Goal: Information Seeking & Learning: Learn about a topic

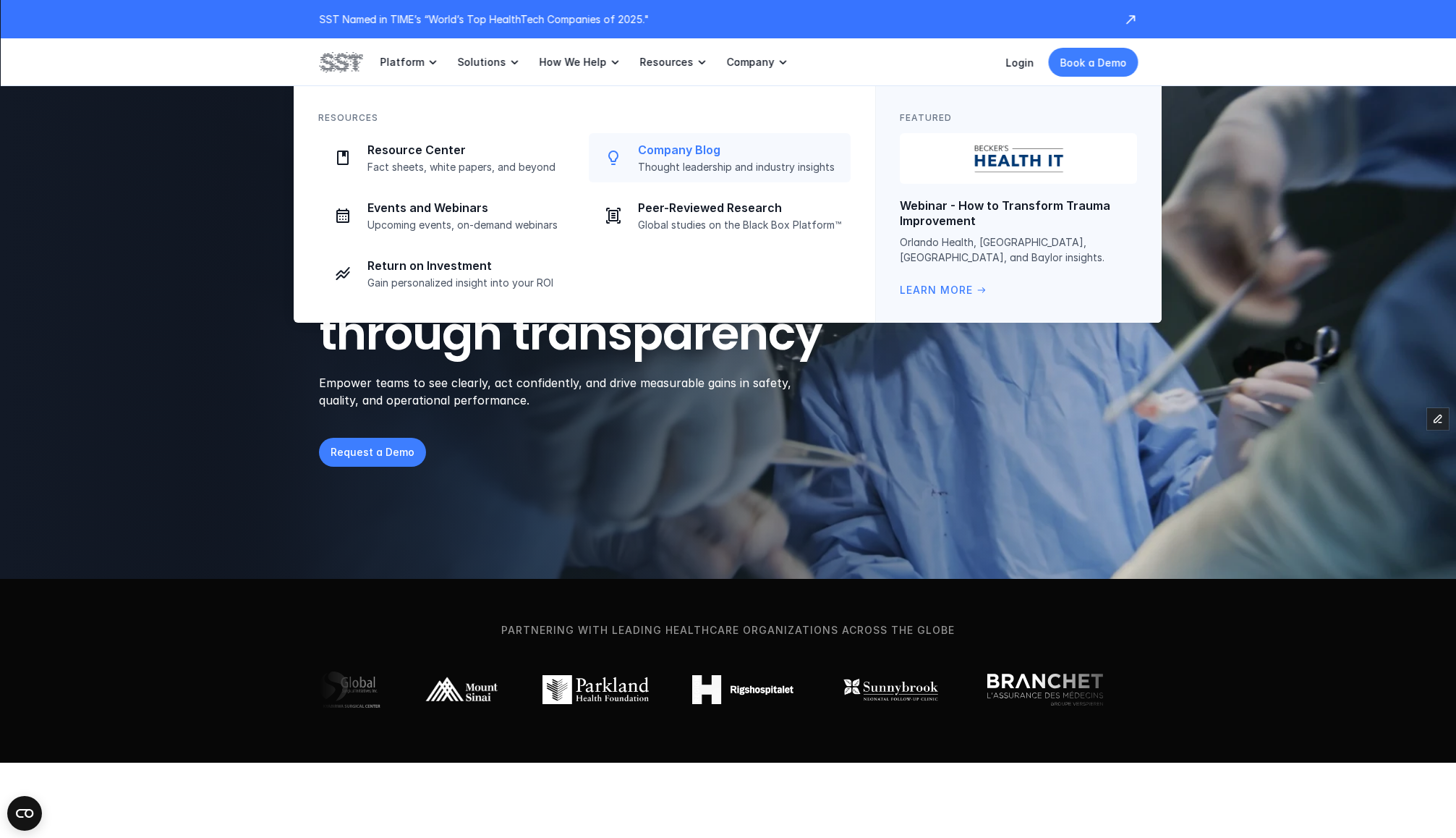
drag, startPoint x: 684, startPoint y: 164, endPoint x: 441, endPoint y: 111, distance: 248.7
click at [684, 164] on p "Thought leadership and industry insights" at bounding box center [740, 167] width 204 height 13
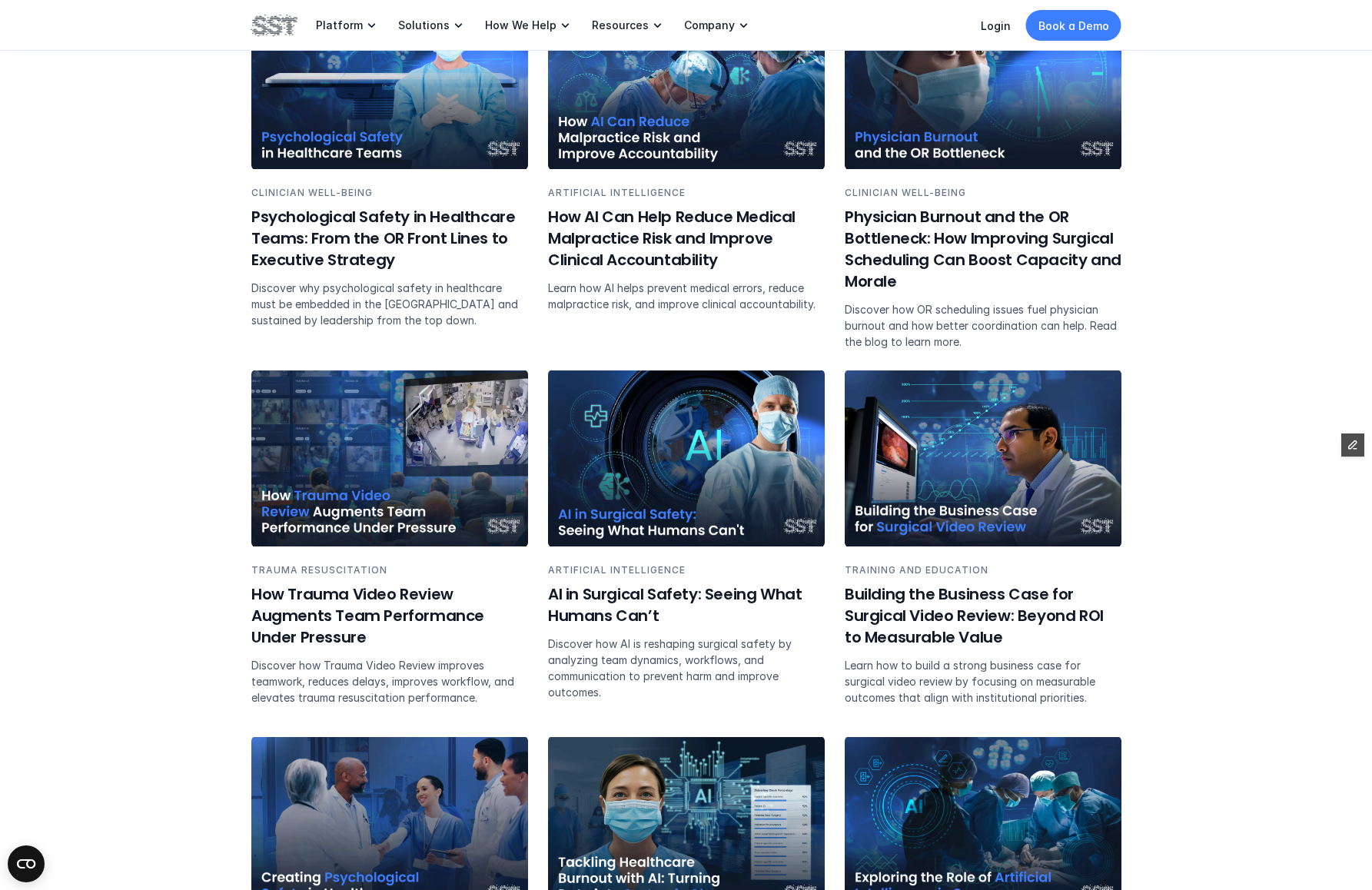
scroll to position [839, 0]
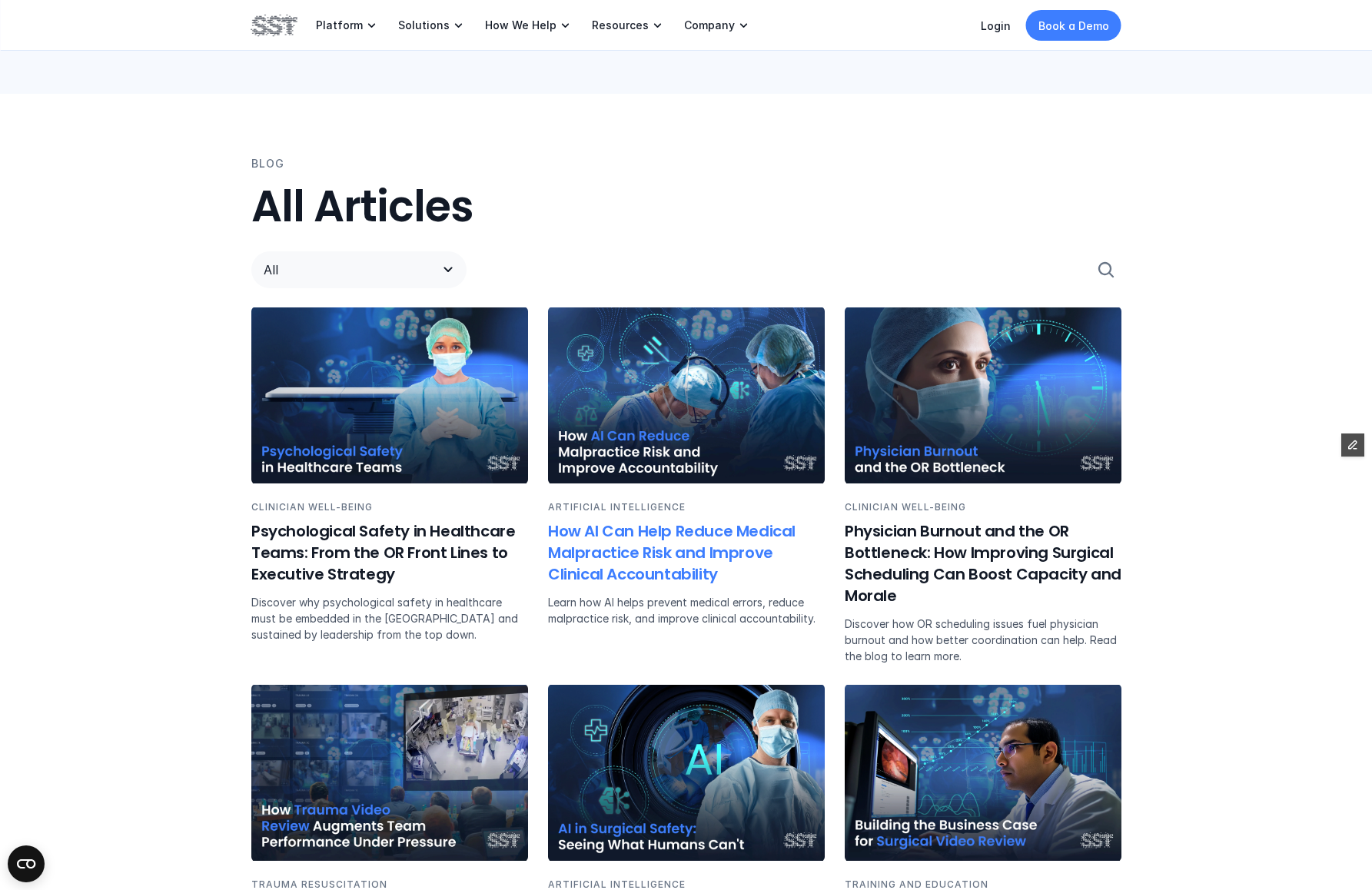
click at [651, 565] on h6 "How AI Can Help Reduce Medical Malpractice Risk and Improve Clinical Accountabi…" at bounding box center [686, 552] width 277 height 65
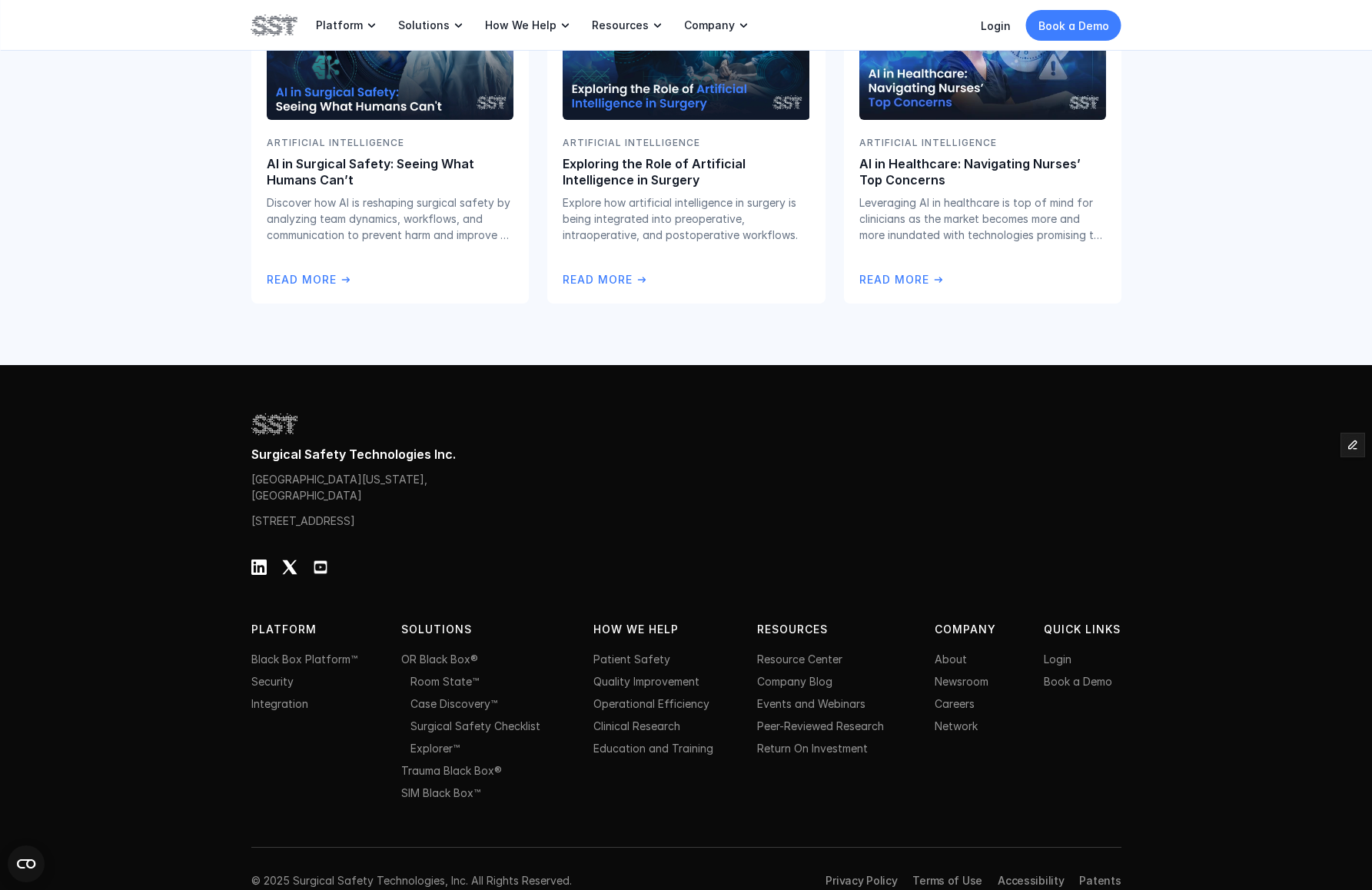
scroll to position [3854, 0]
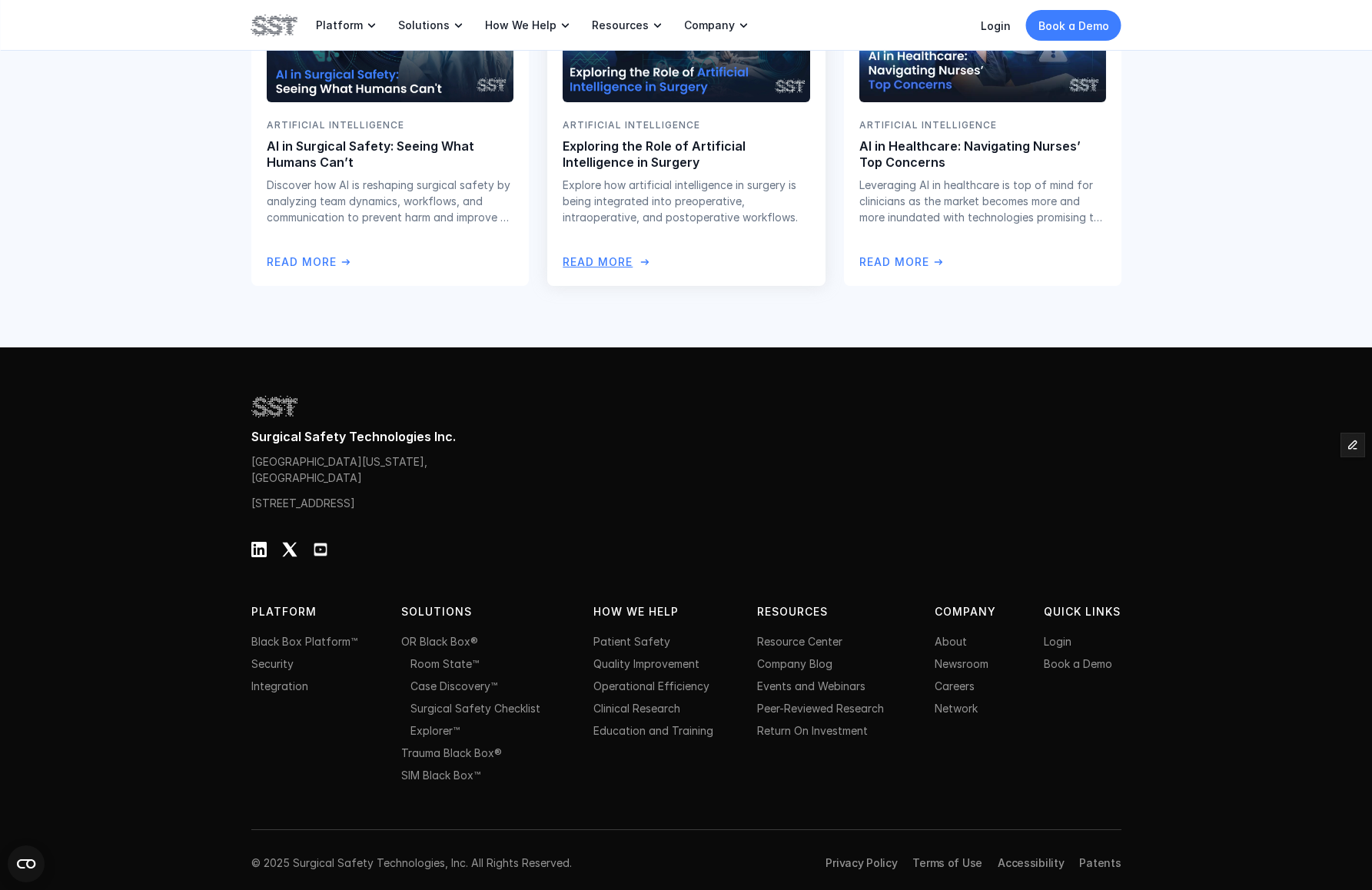
click at [689, 132] on p "ARTIFICIAL INTELLIGENCE" at bounding box center [686, 125] width 247 height 14
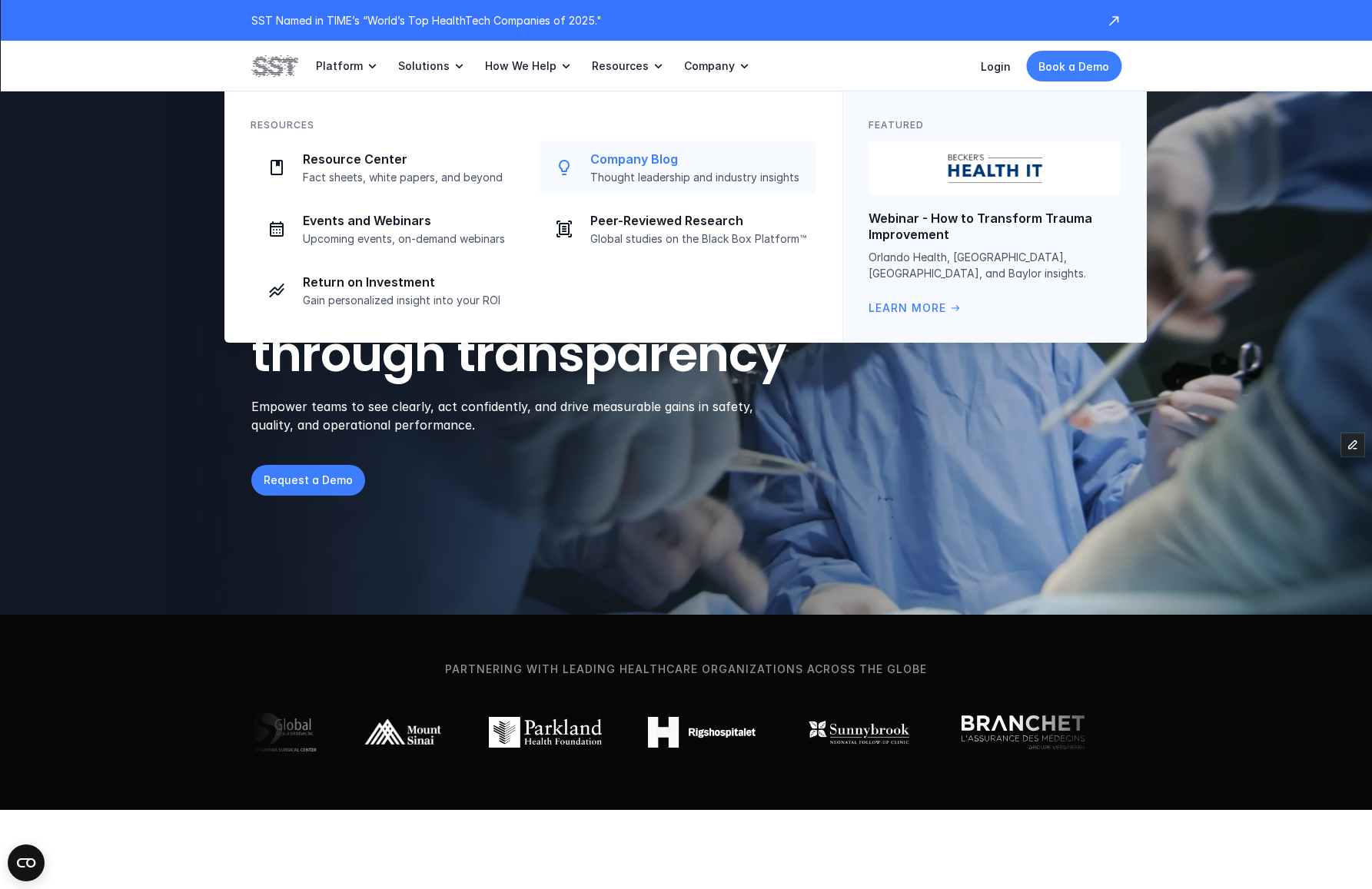
click at [645, 158] on p "Company Blog" at bounding box center [699, 159] width 217 height 16
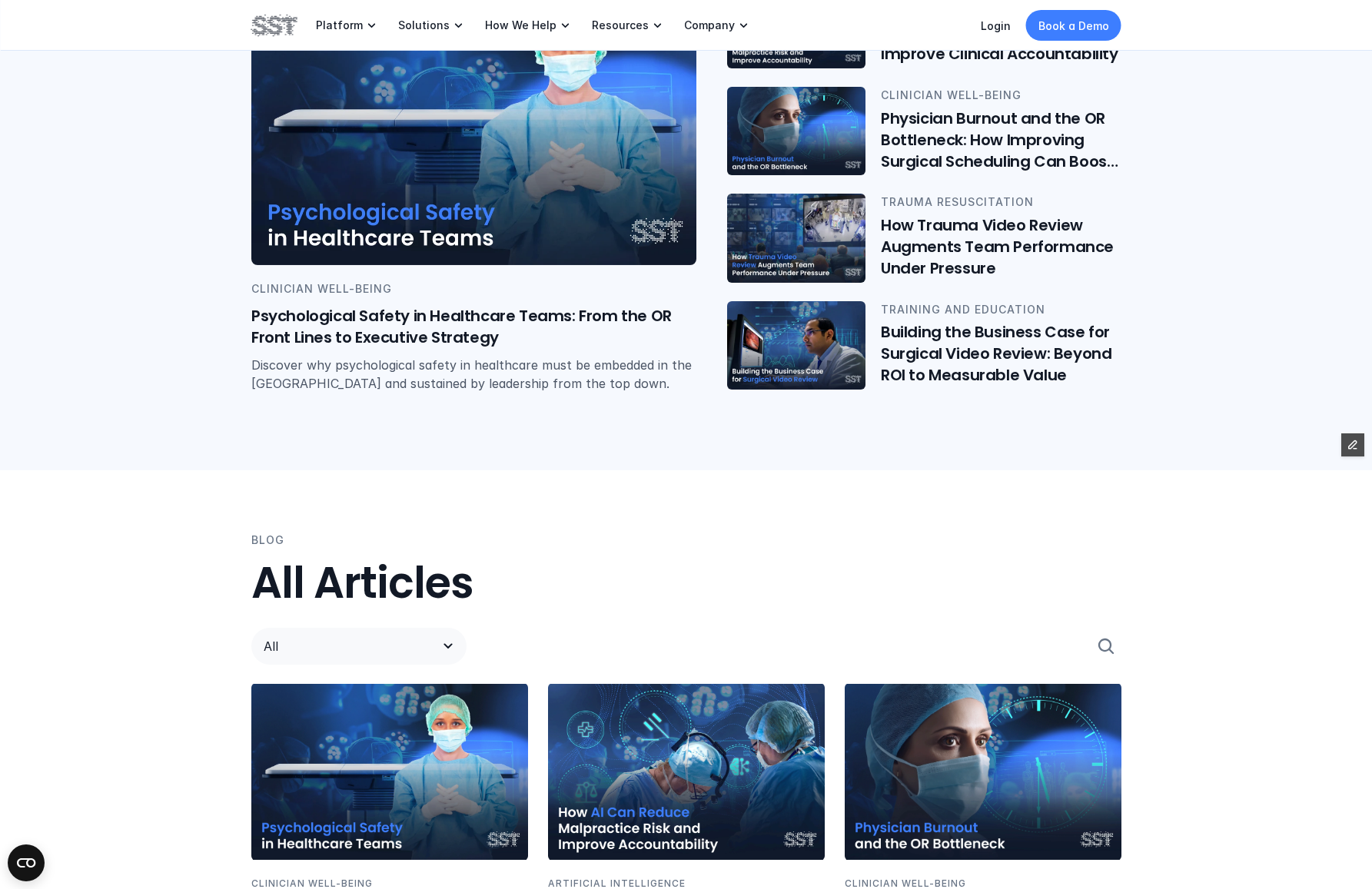
scroll to position [609, 0]
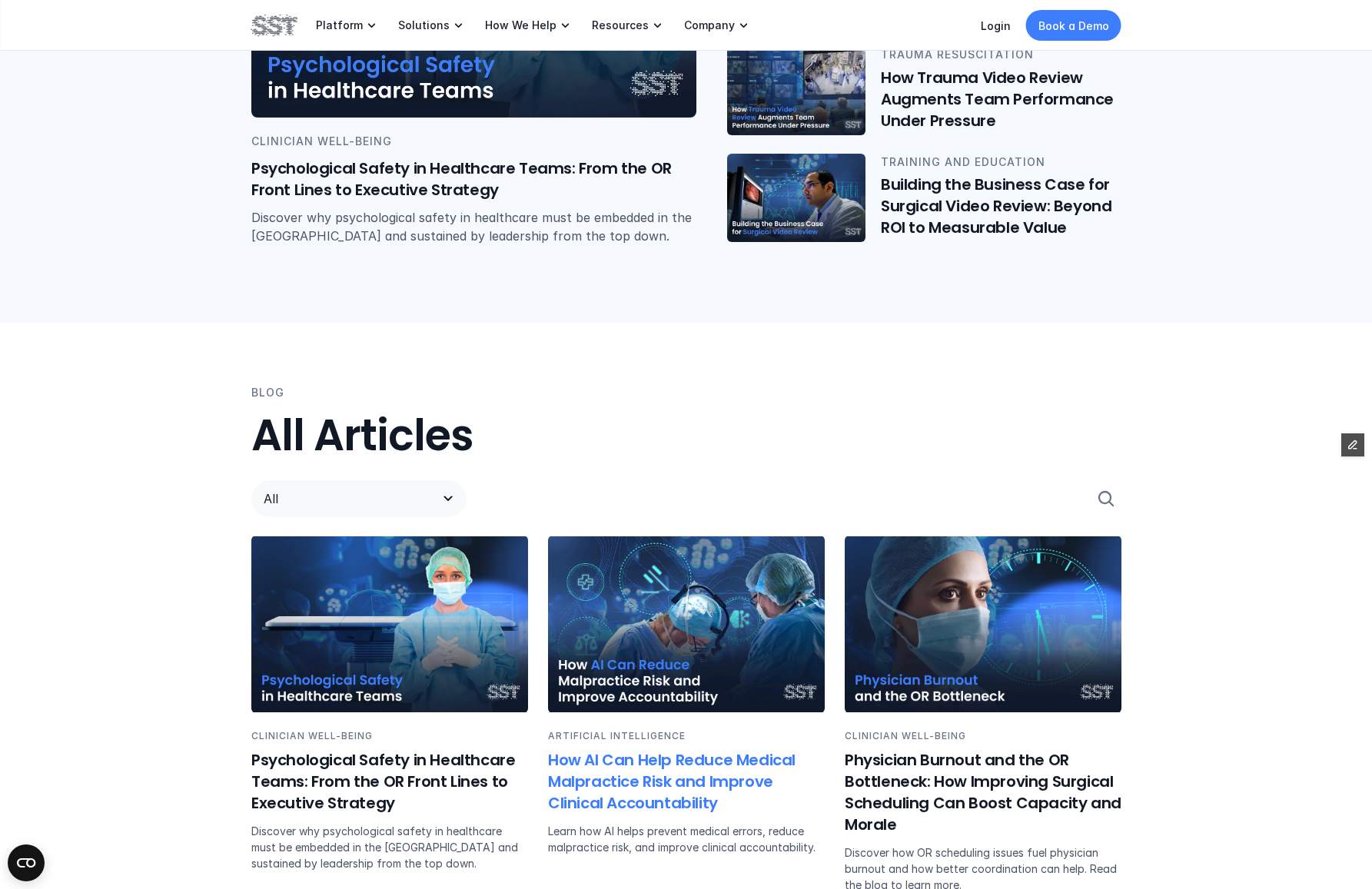
click at [635, 638] on img at bounding box center [686, 623] width 277 height 176
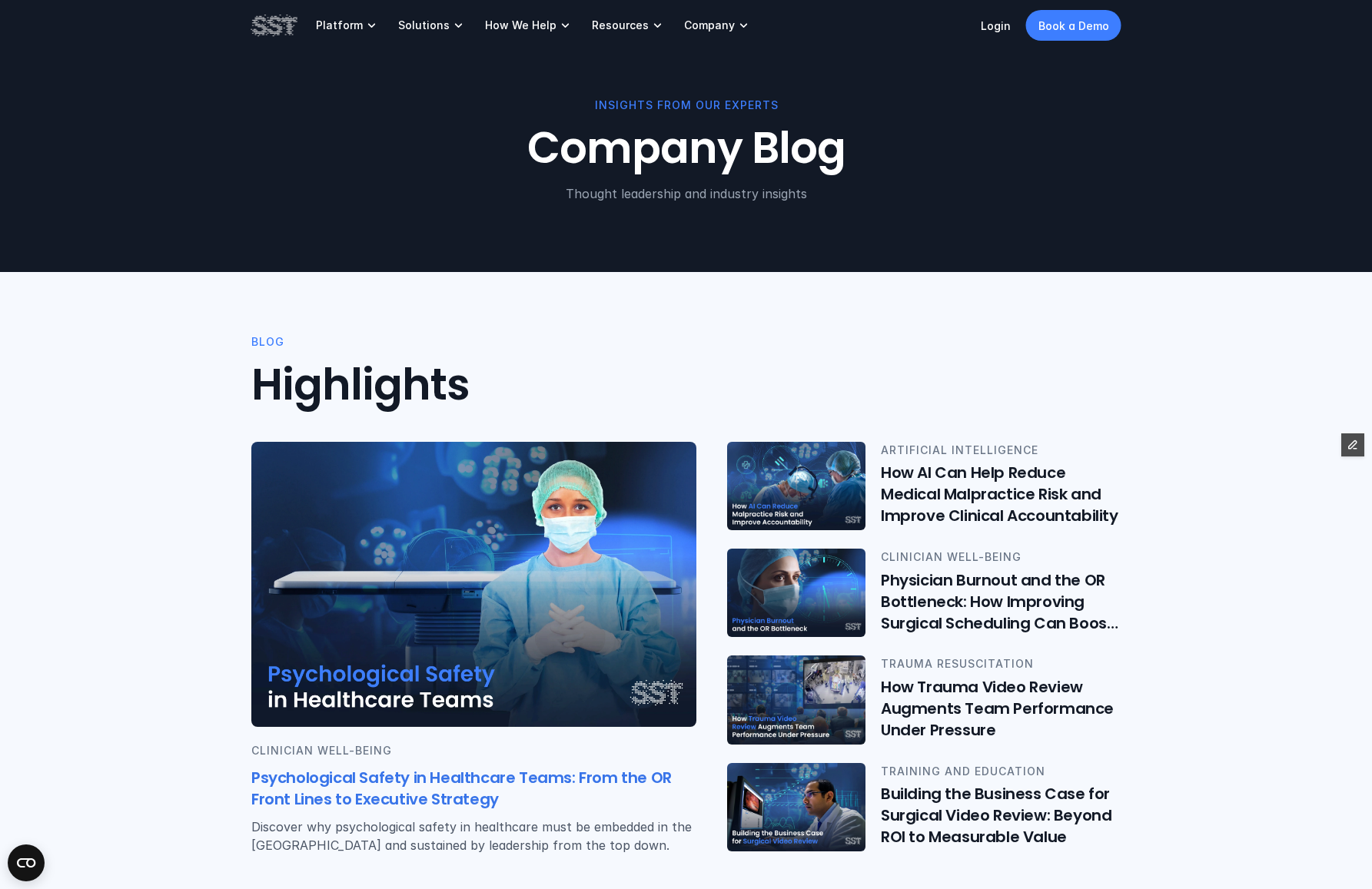
click at [406, 527] on img at bounding box center [473, 583] width 445 height 285
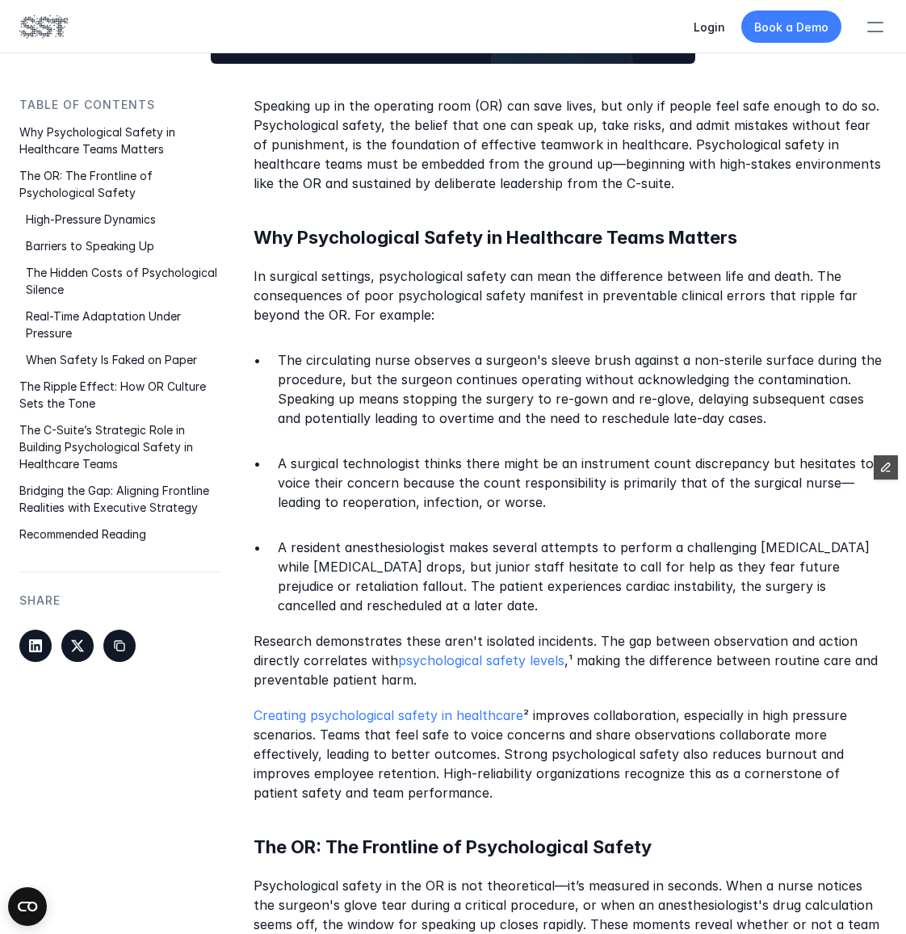
scroll to position [617, 0]
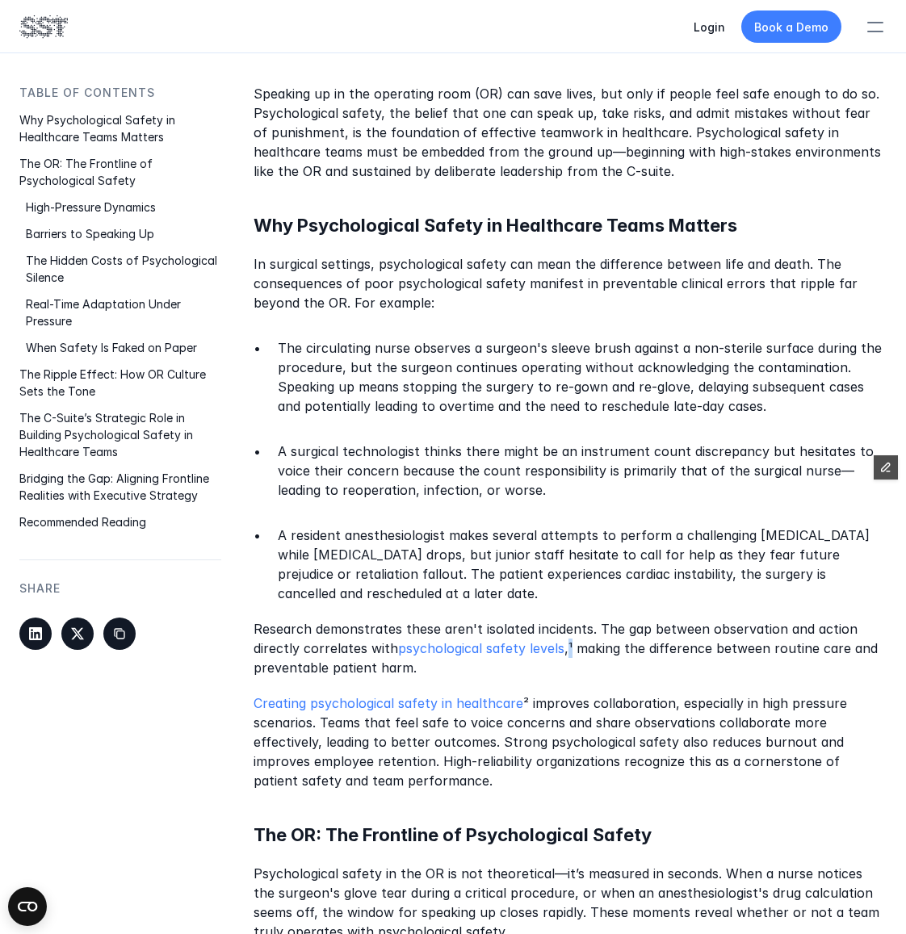
click at [569, 627] on p "Research demonstrates these aren't isolated incidents. The gap between observat…" at bounding box center [569, 647] width 633 height 58
copy p "¹"
click at [522, 693] on p "Creating psychological safety in healthcare ² improves collaboration, especiall…" at bounding box center [569, 741] width 633 height 97
copy p "²"
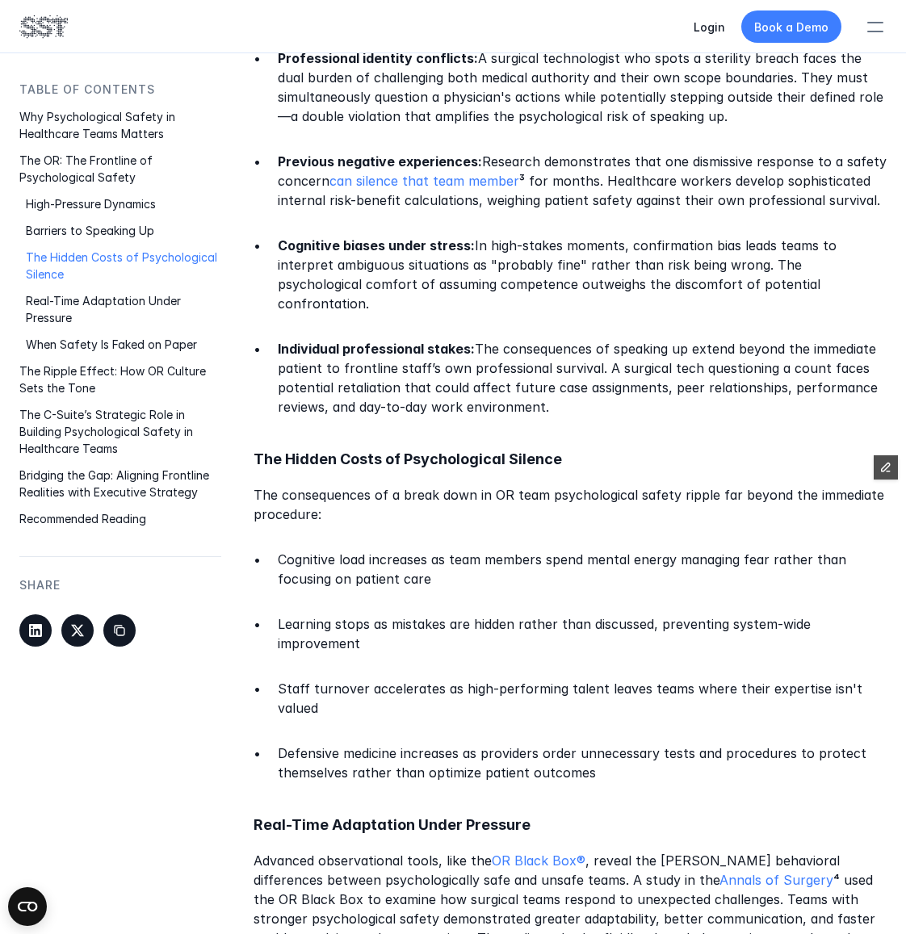
scroll to position [2066, 0]
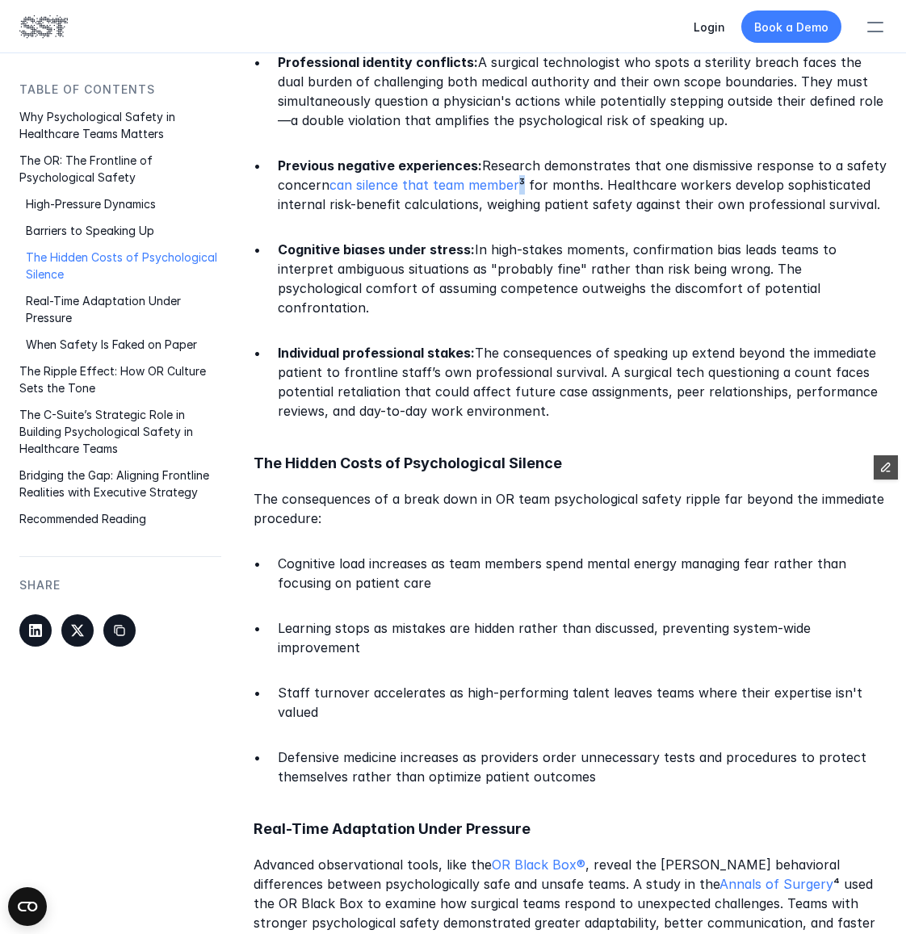
click at [519, 156] on p "Previous negative experiences: Research demonstrates that one dismissive respon…" at bounding box center [582, 185] width 609 height 58
copy p "³"
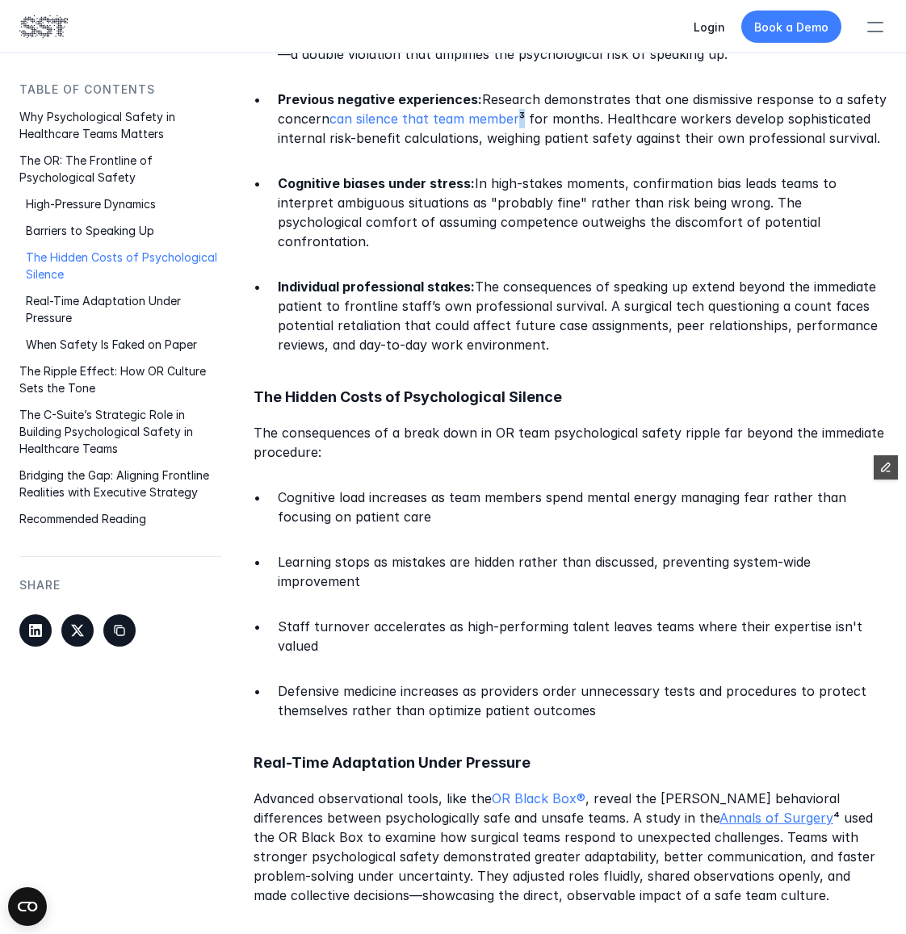
scroll to position [2195, 0]
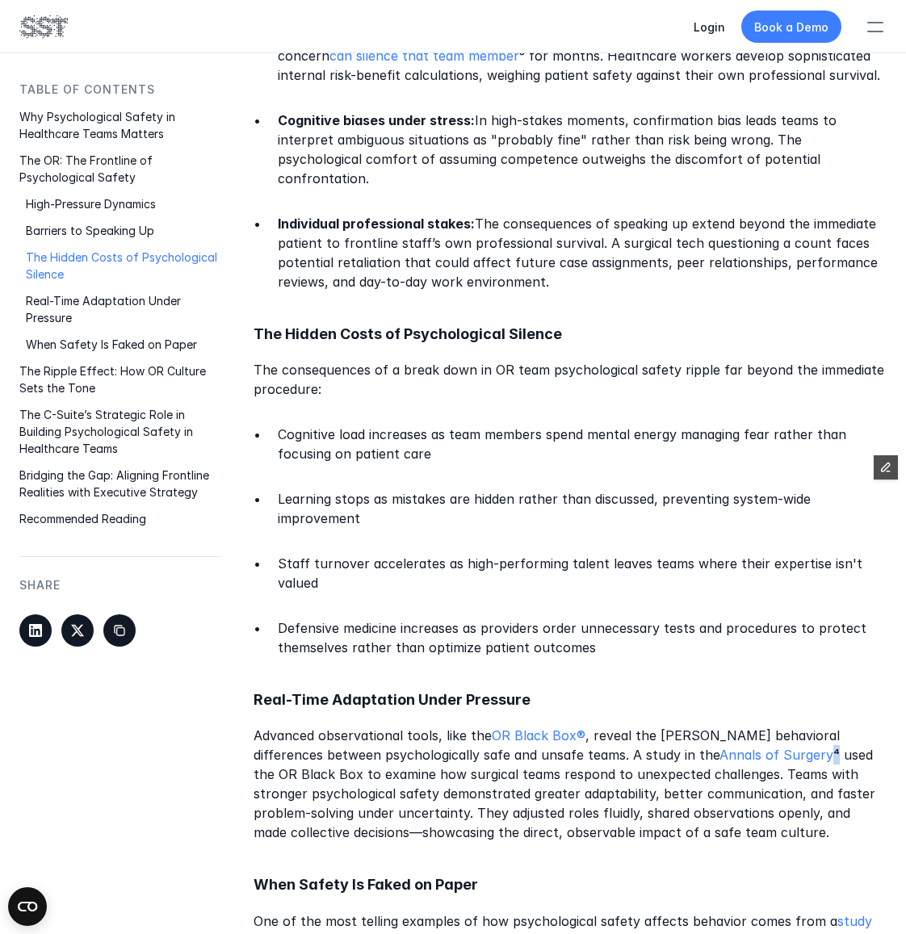
click at [698, 726] on p "Advanced observational tools, like the OR Black Box® , reveal the stark behavio…" at bounding box center [569, 784] width 633 height 116
copy p "⁴"
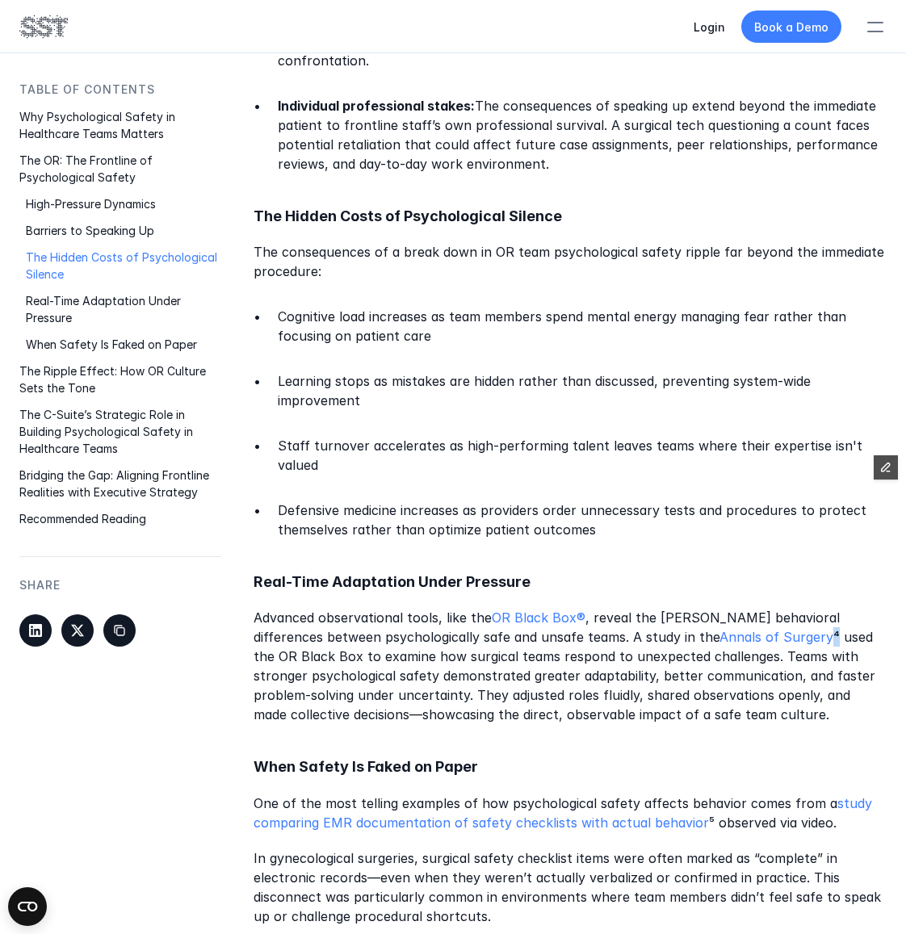
scroll to position [2326, 0]
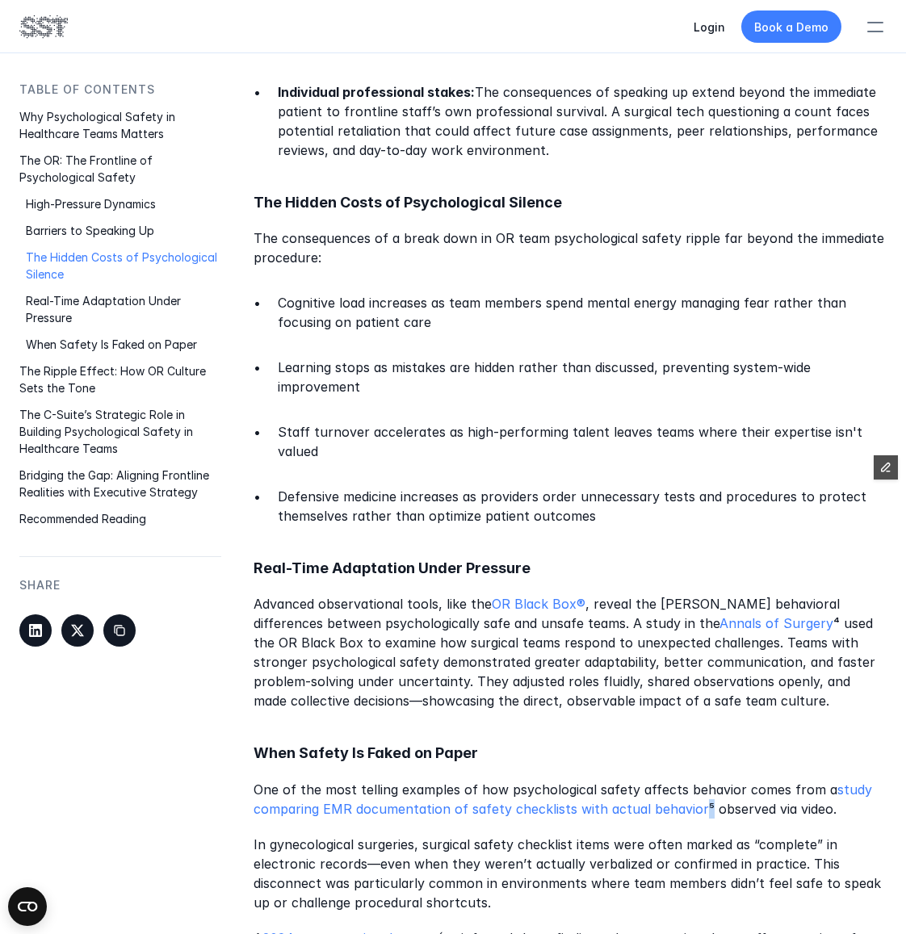
click at [697, 779] on p "One of the most telling examples of how psychological safety affects behavior c…" at bounding box center [569, 798] width 633 height 39
copy p "⁵"
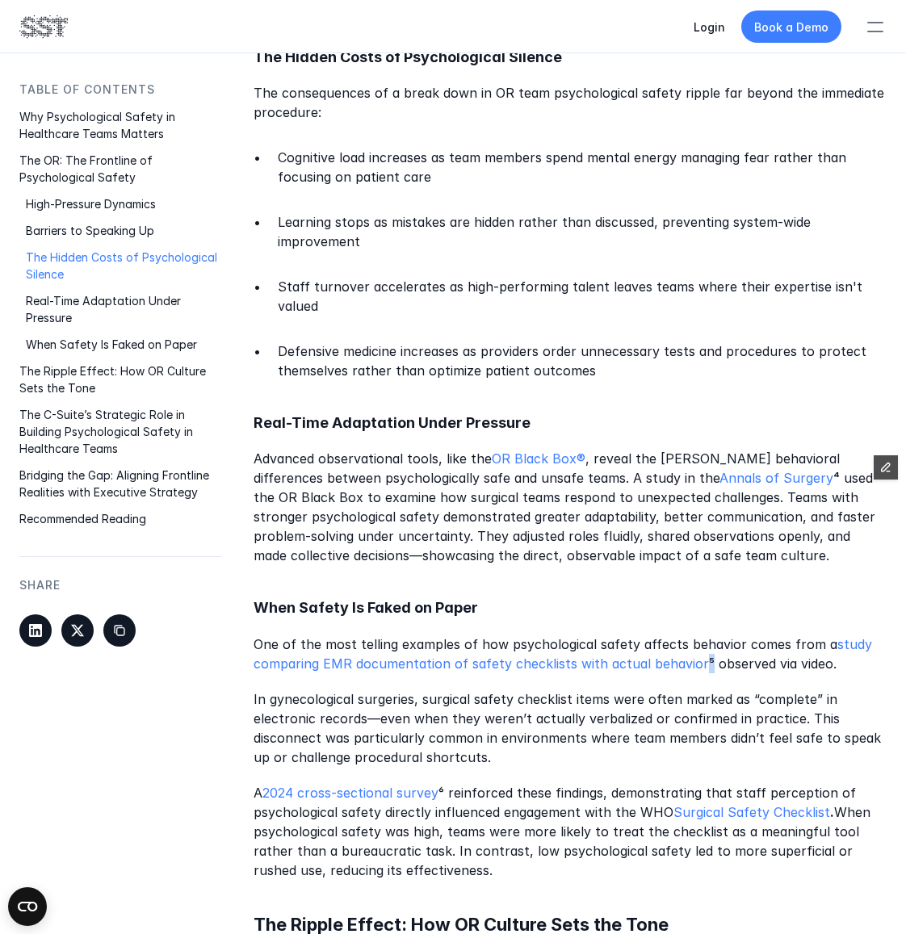
scroll to position [2519, 0]
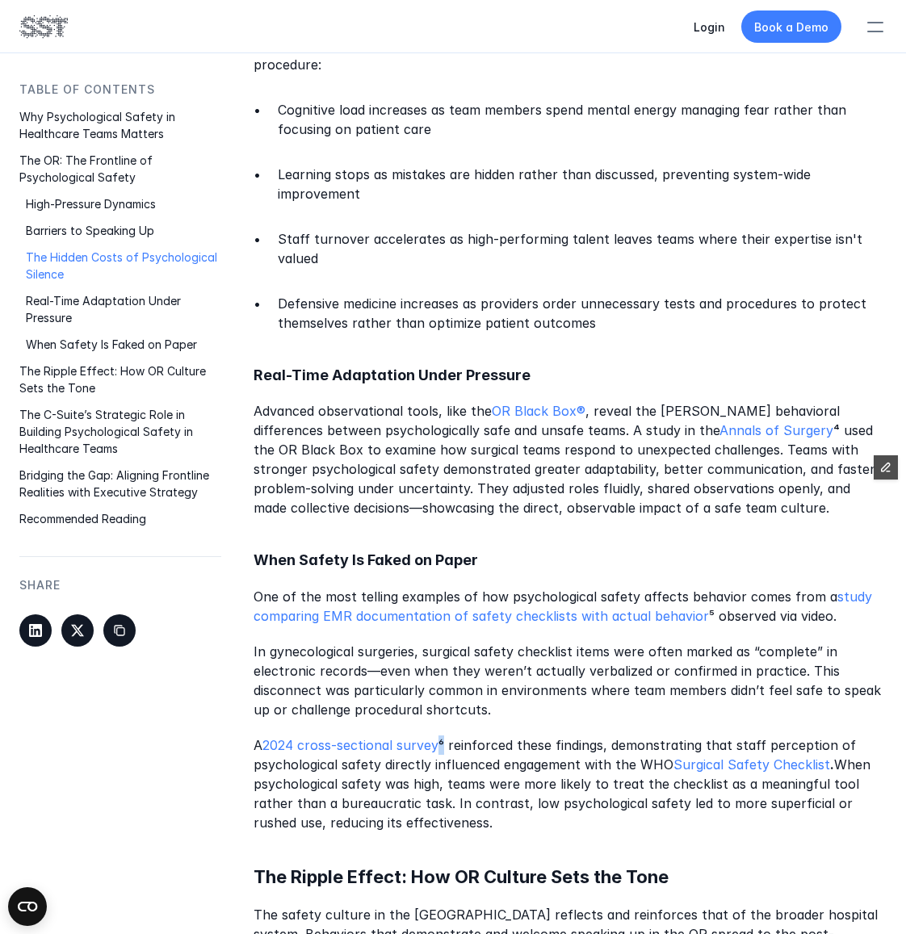
click at [442, 735] on p "A 2024 cross-sectional survey ⁶ reinforced these findings, demonstrating that s…" at bounding box center [569, 783] width 633 height 97
copy p "⁶"
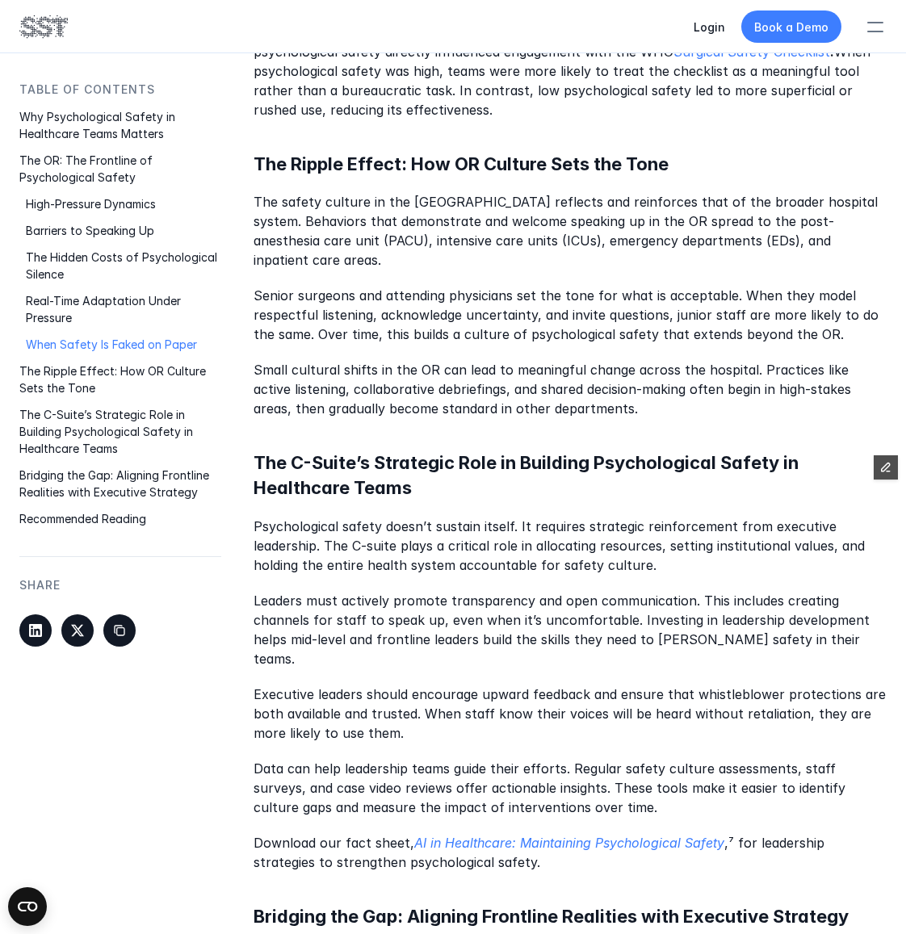
scroll to position [3252, 0]
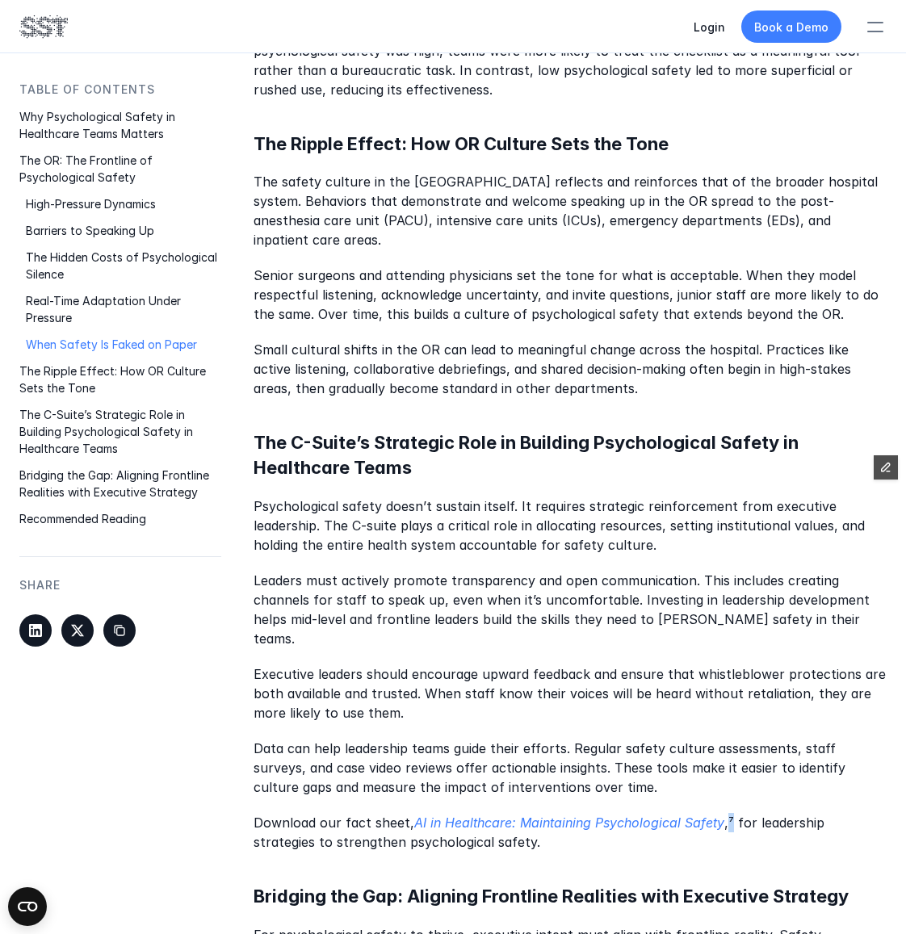
click at [723, 813] on p "Download our fact sheet, AI in Healthcare: Maintaining Psychological Safety ,⁷ …" at bounding box center [569, 832] width 633 height 39
copy p "⁷"
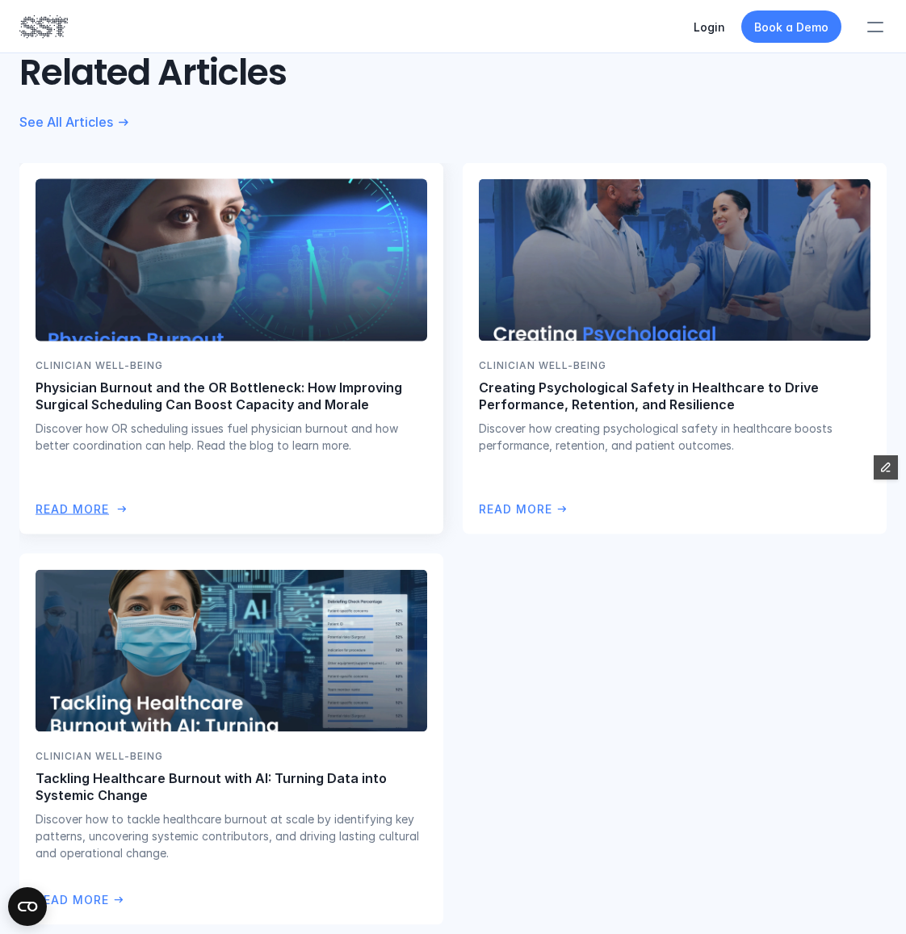
scroll to position [5292, 0]
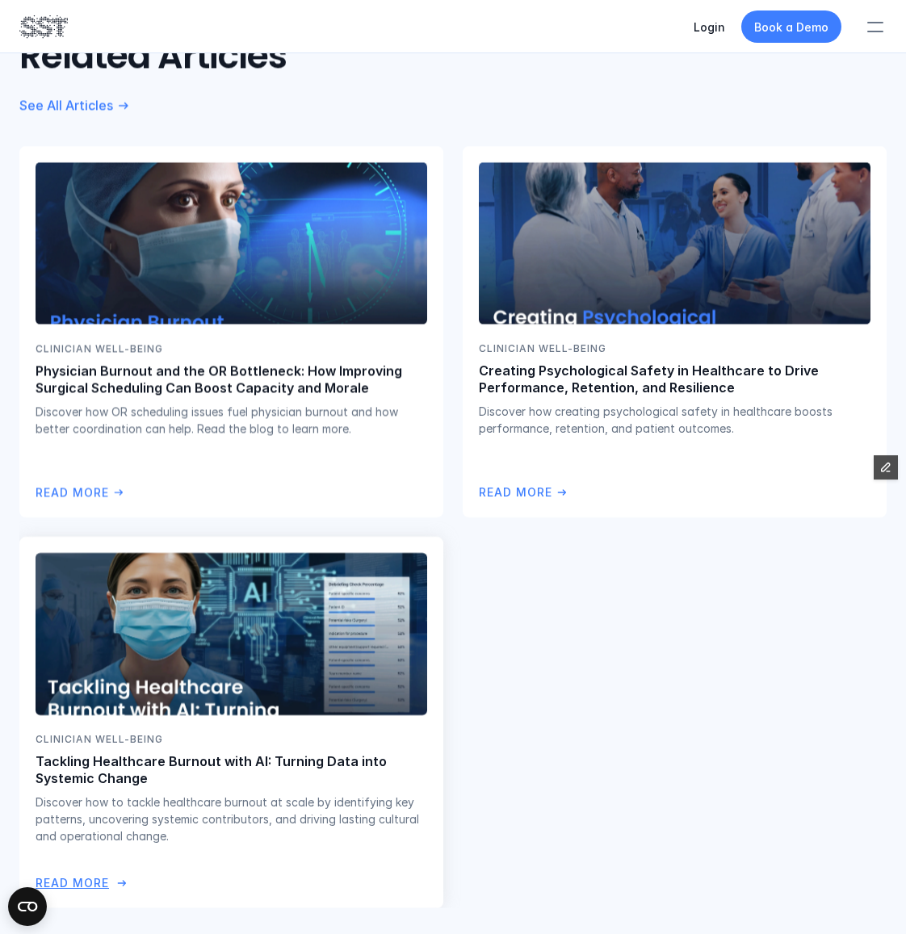
click at [206, 590] on img at bounding box center [231, 633] width 396 height 165
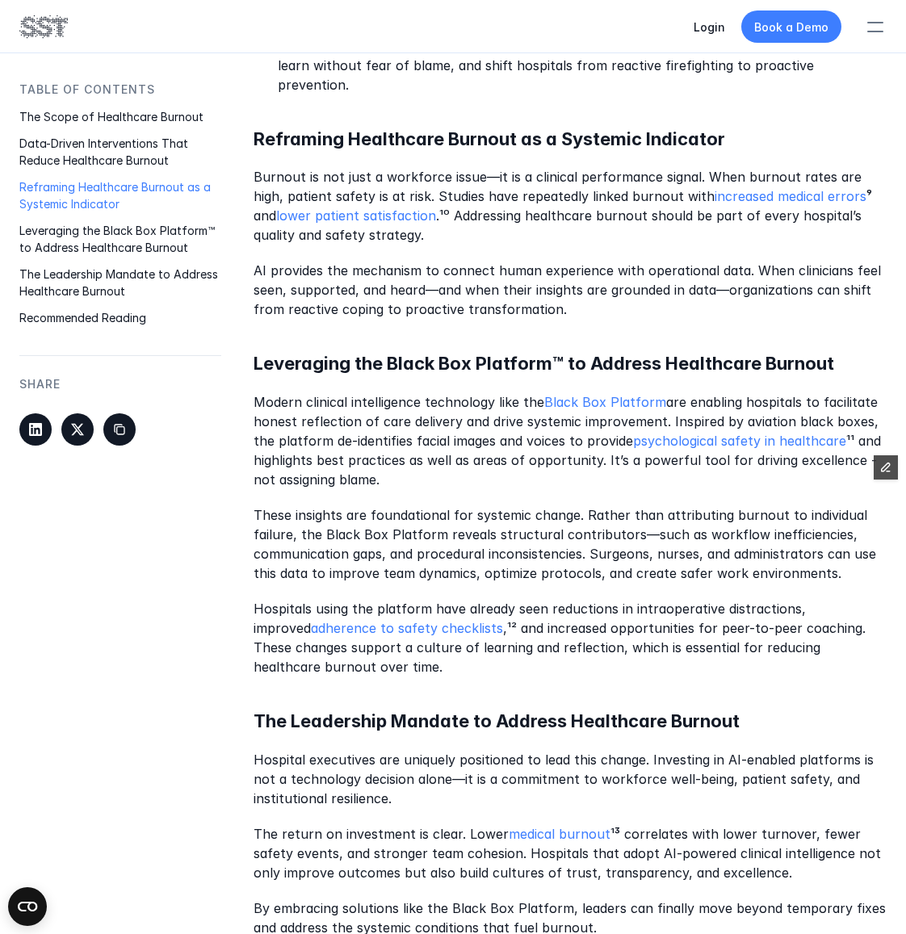
scroll to position [1168, 0]
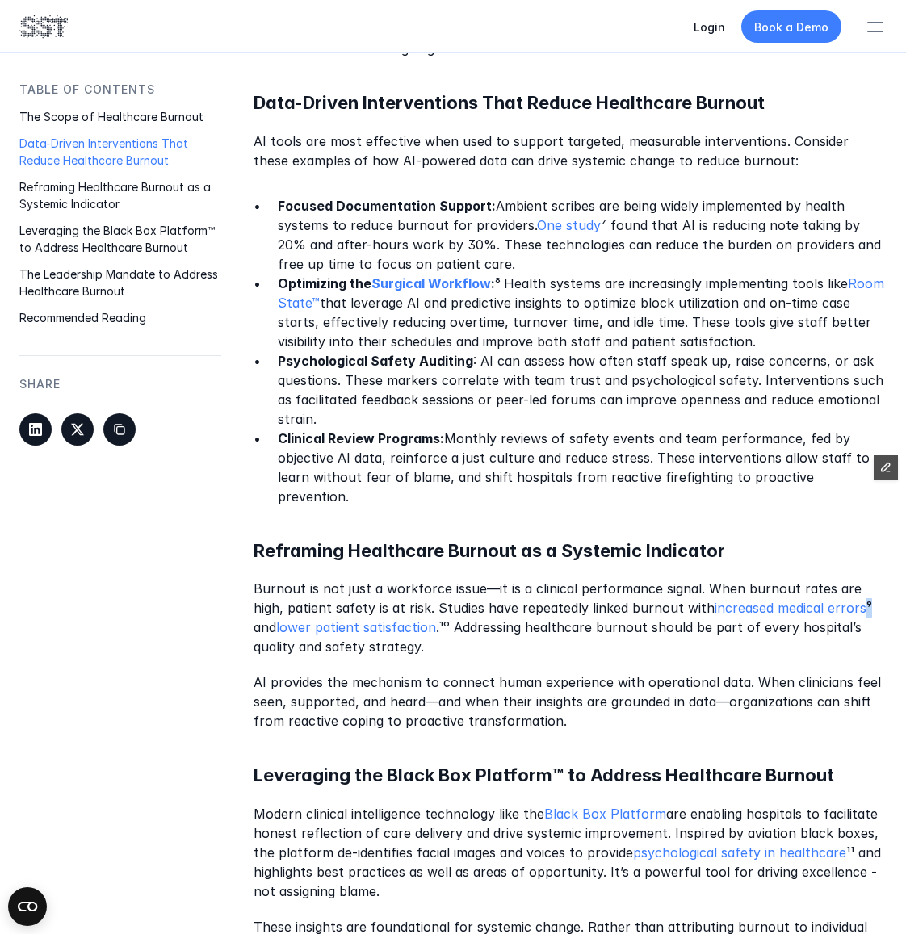
click at [827, 587] on p "Burnout is not just a workforce issue—it is a clinical performance signal. When…" at bounding box center [569, 617] width 633 height 77
copy p "⁹"
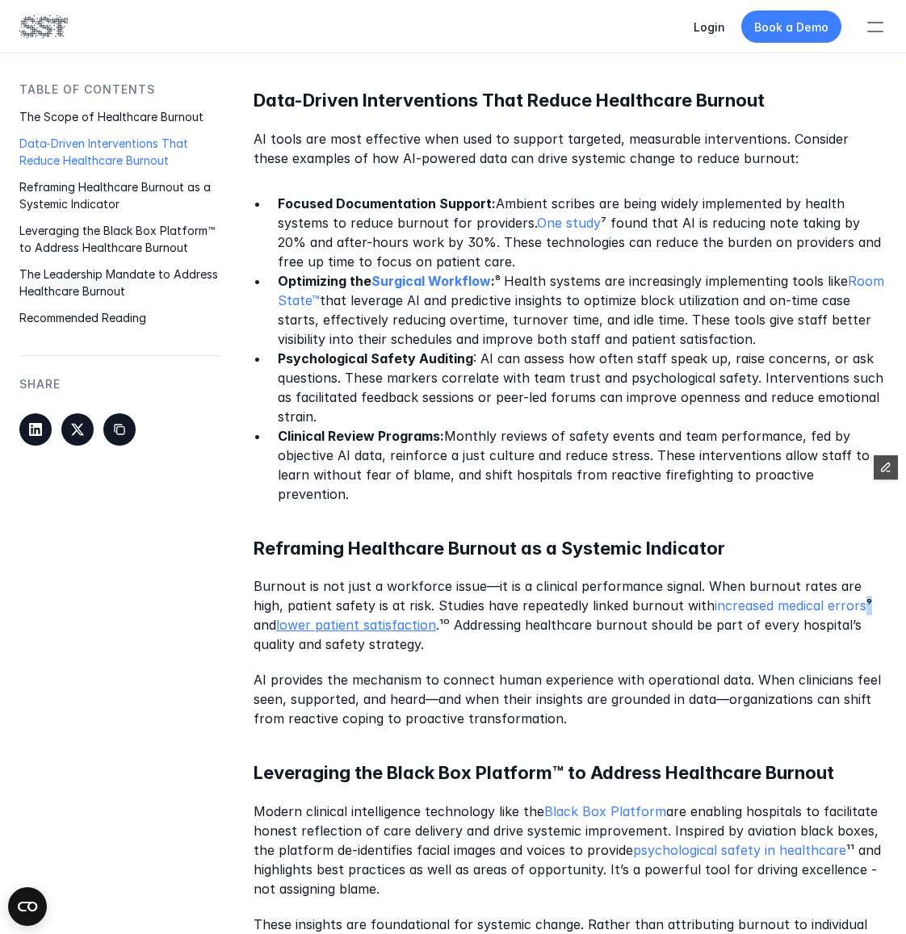
scroll to position [1171, 0]
click at [413, 602] on p "Burnout is not just a workforce issue—it is a clinical performance signal. When…" at bounding box center [569, 614] width 633 height 77
copy p "¹⁰"
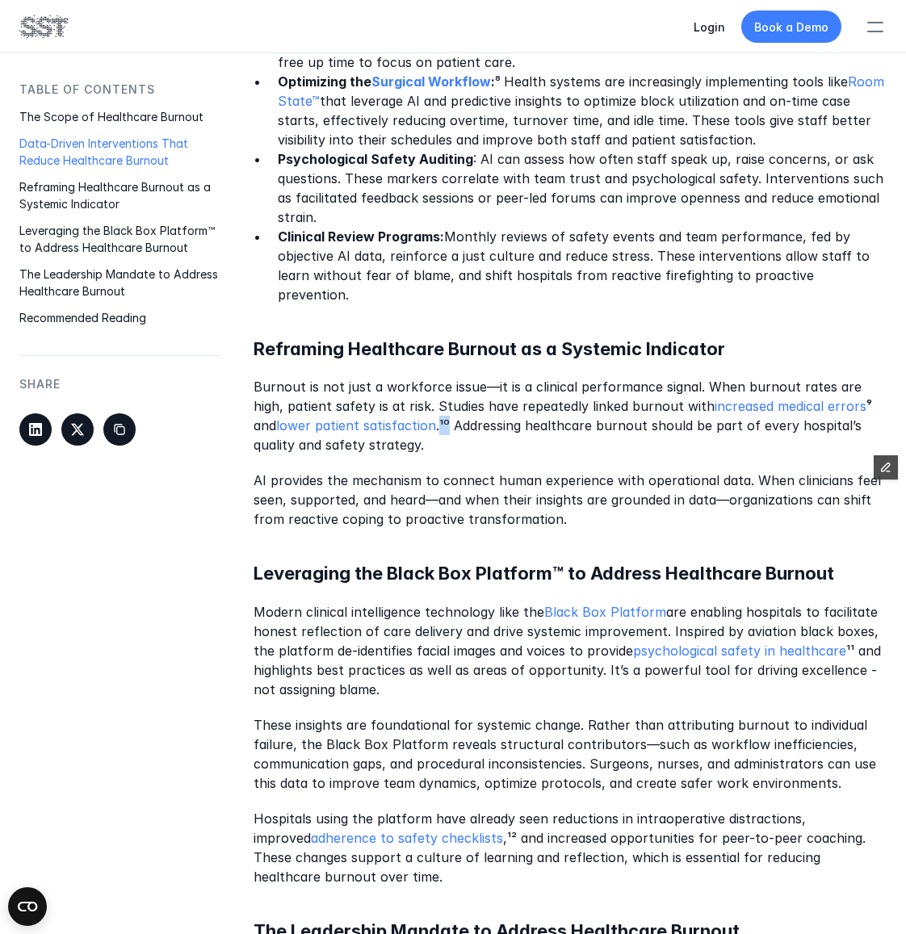
scroll to position [1413, 0]
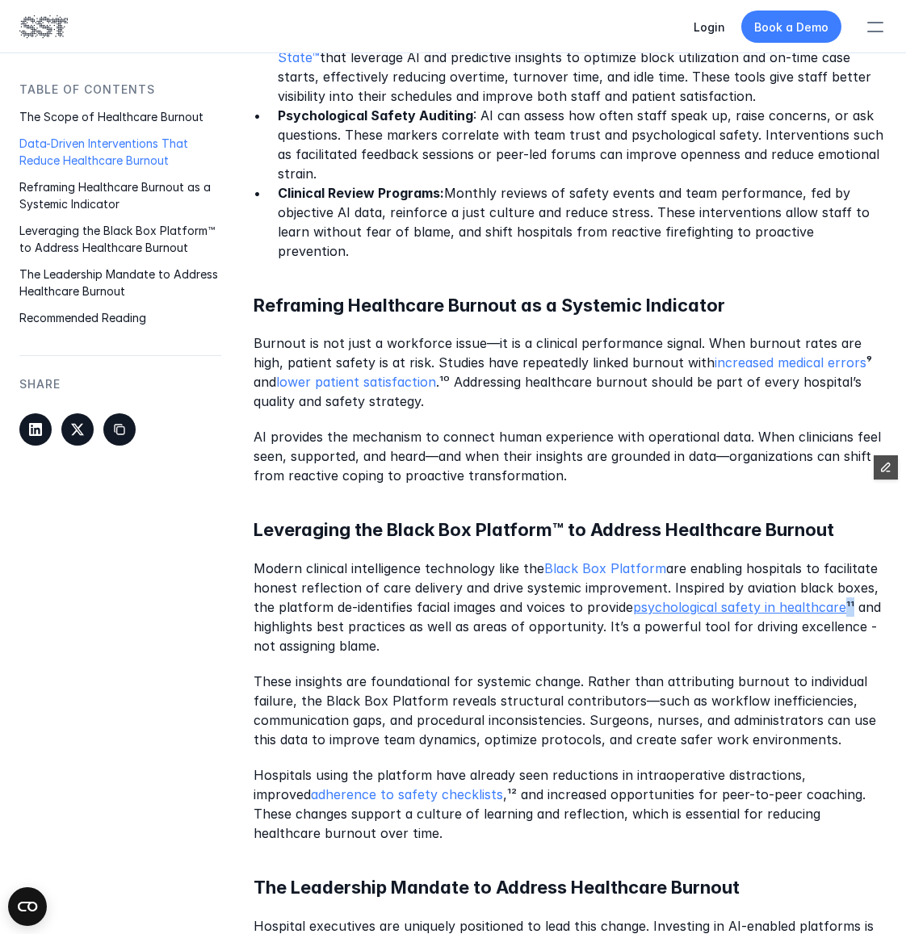
drag, startPoint x: 853, startPoint y: 581, endPoint x: 843, endPoint y: 583, distance: 10.6
click at [842, 584] on p "Modern clinical intelligence technology like the Black Box Platform are enablin…" at bounding box center [569, 607] width 633 height 97
copy p "¹¹"
